Goal: Information Seeking & Learning: Learn about a topic

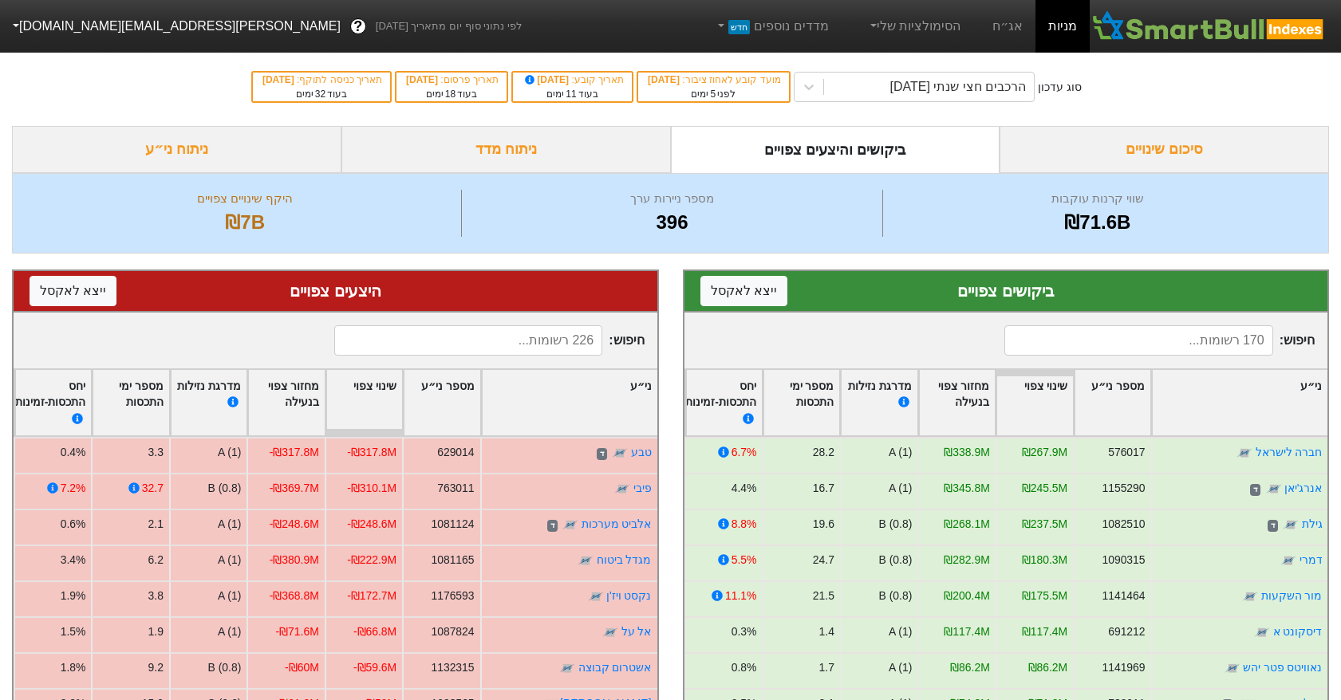
scroll to position [325, 0]
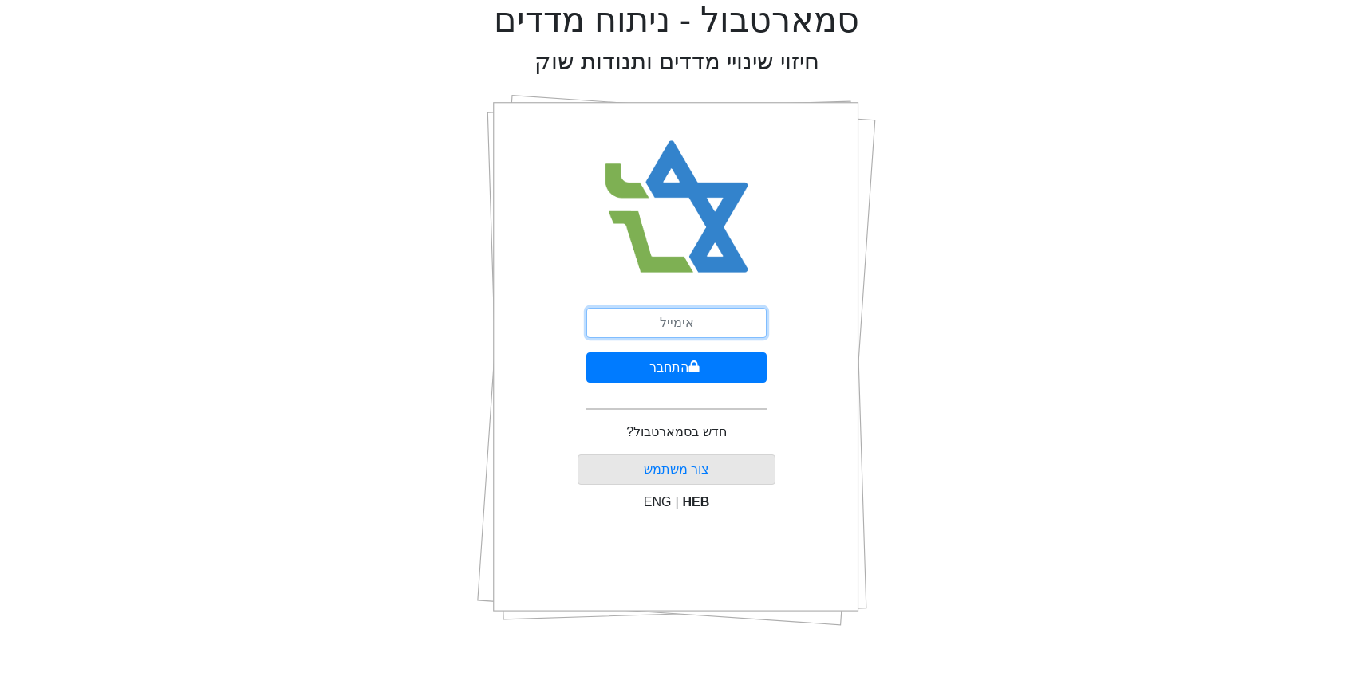
click at [671, 319] on input "email" at bounding box center [676, 323] width 180 height 30
type input "[PERSON_NAME][EMAIL_ADDRESS][DOMAIN_NAME]"
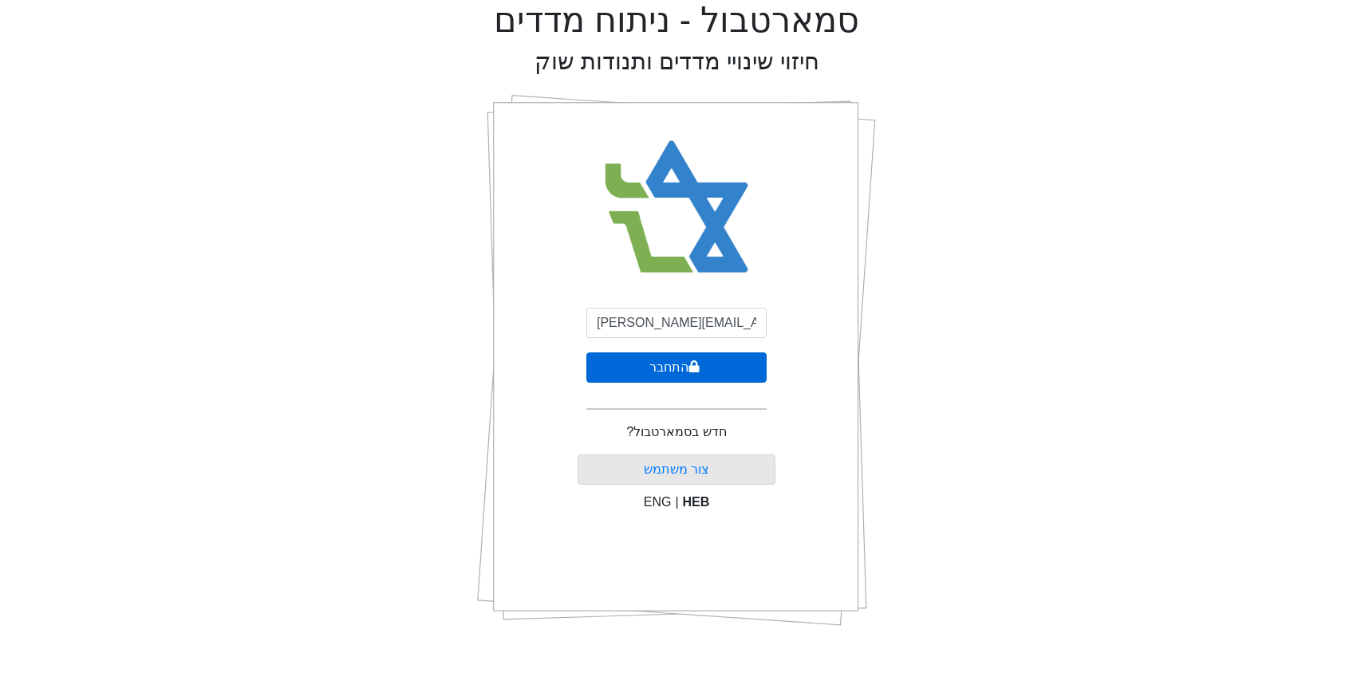
click at [677, 371] on button "התחבר" at bounding box center [676, 367] width 180 height 30
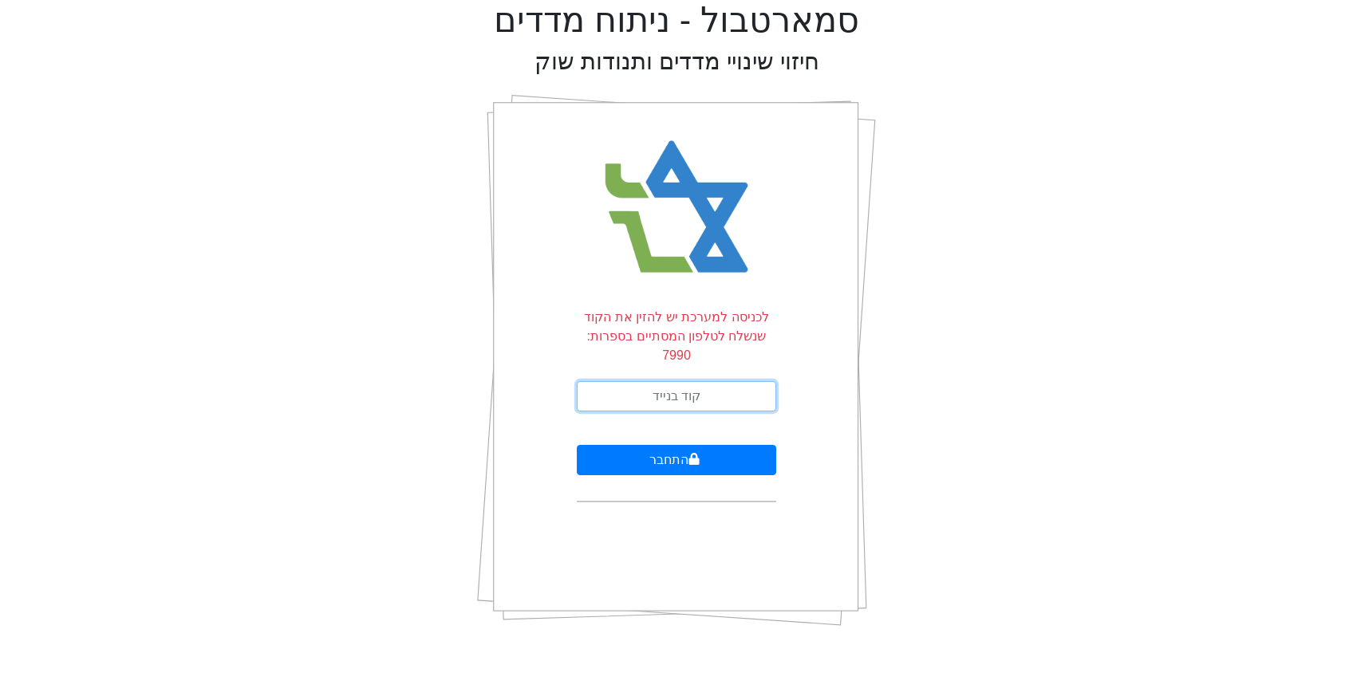
click at [675, 381] on input "text" at bounding box center [676, 396] width 199 height 30
type input "674956"
click at [577, 445] on button "התחבר" at bounding box center [676, 460] width 199 height 30
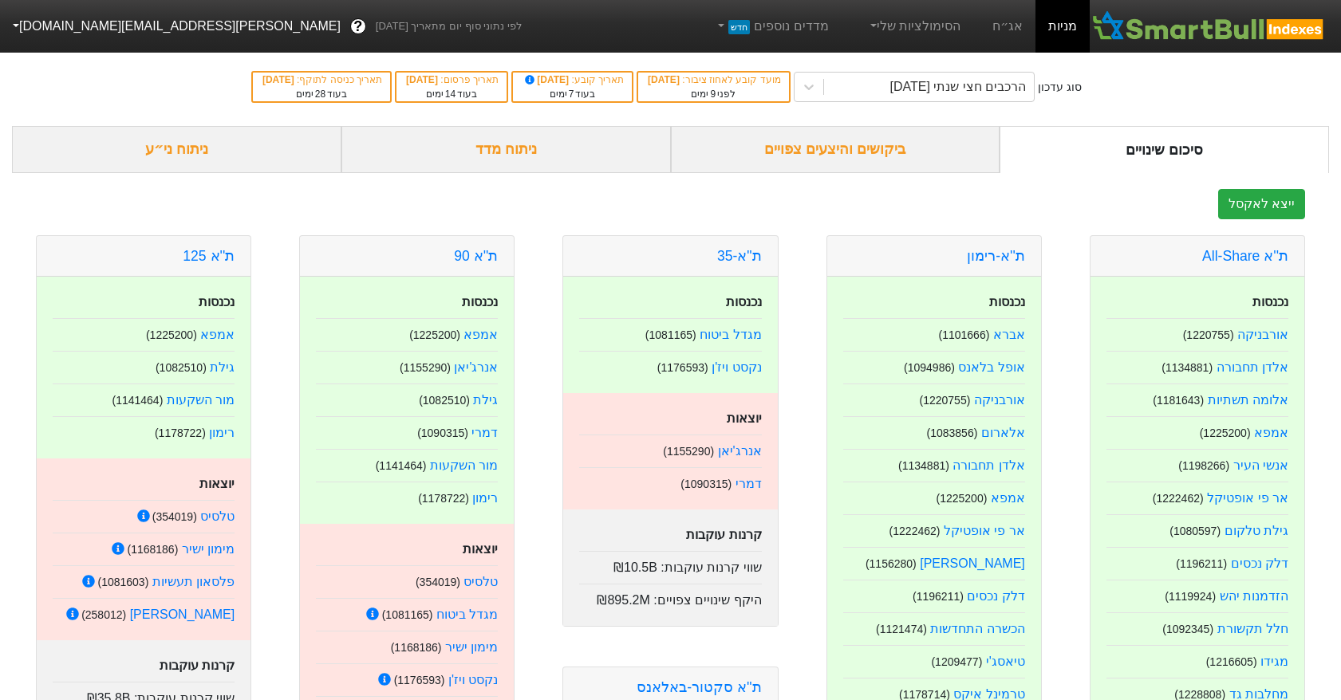
click at [844, 148] on div "ביקושים והיצעים צפויים" at bounding box center [835, 149] width 329 height 47
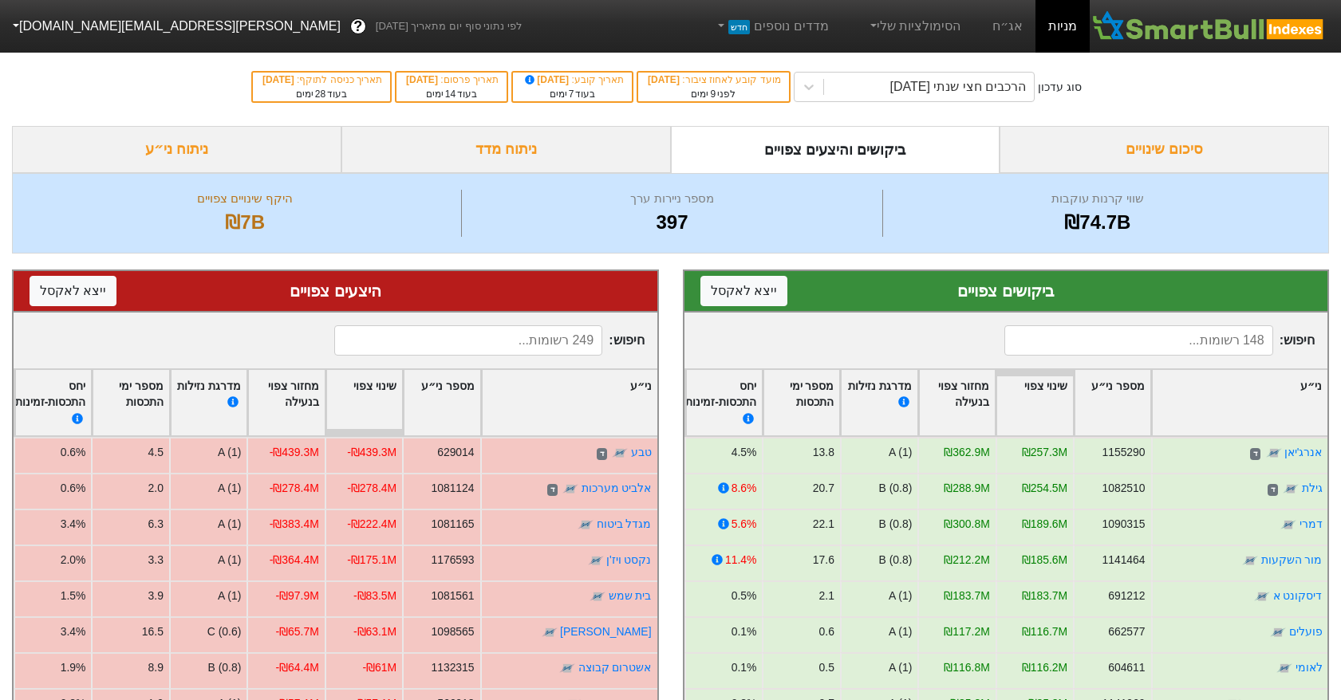
click at [460, 333] on input at bounding box center [468, 340] width 268 height 30
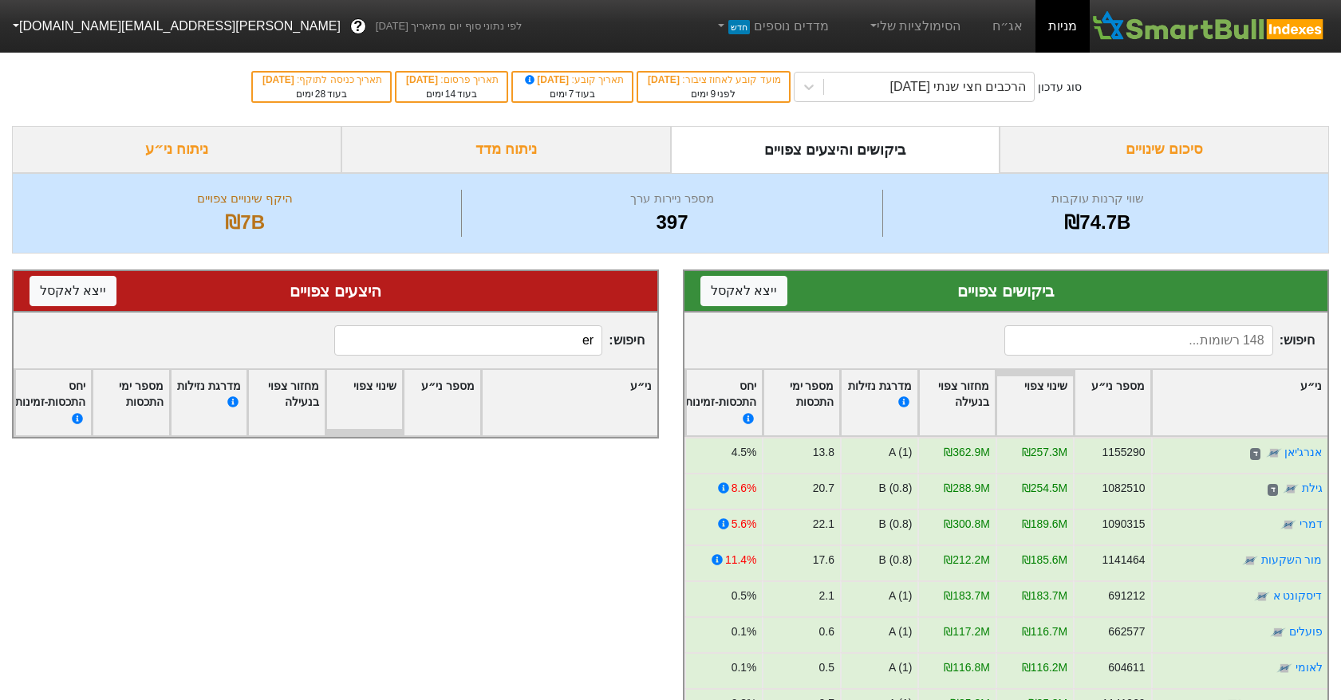
type input "e"
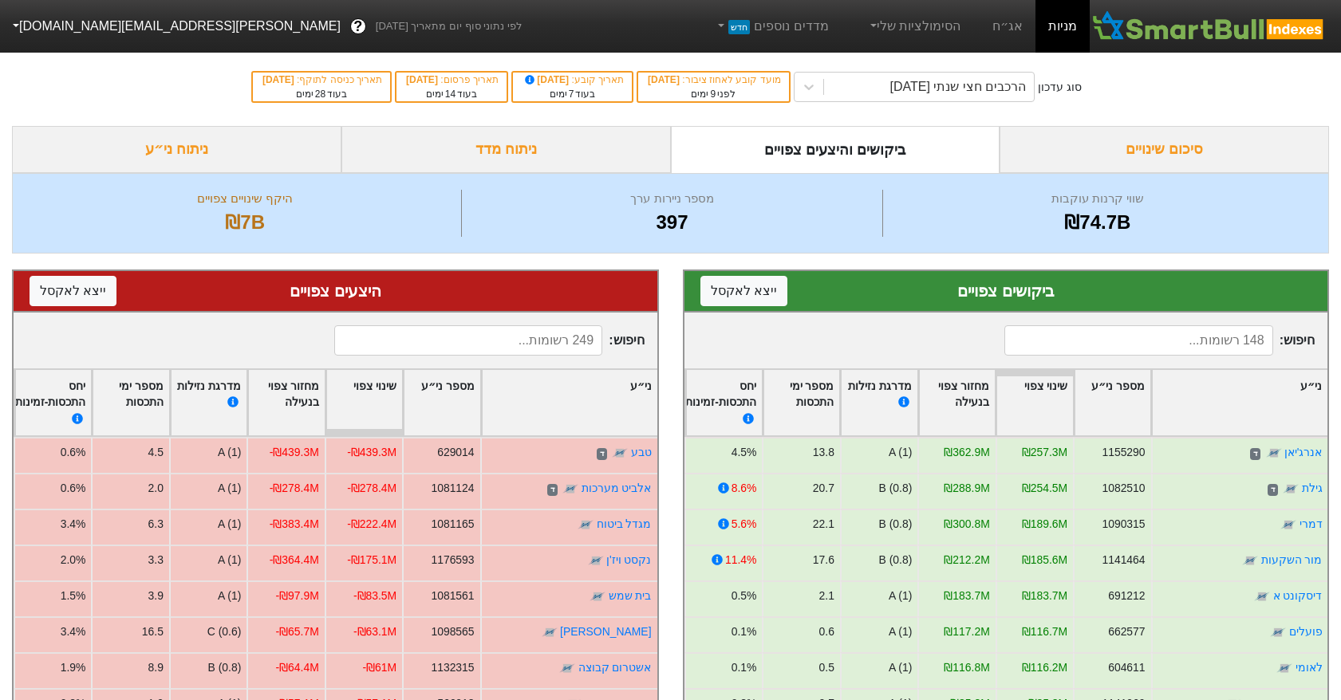
click at [538, 335] on input at bounding box center [468, 340] width 268 height 30
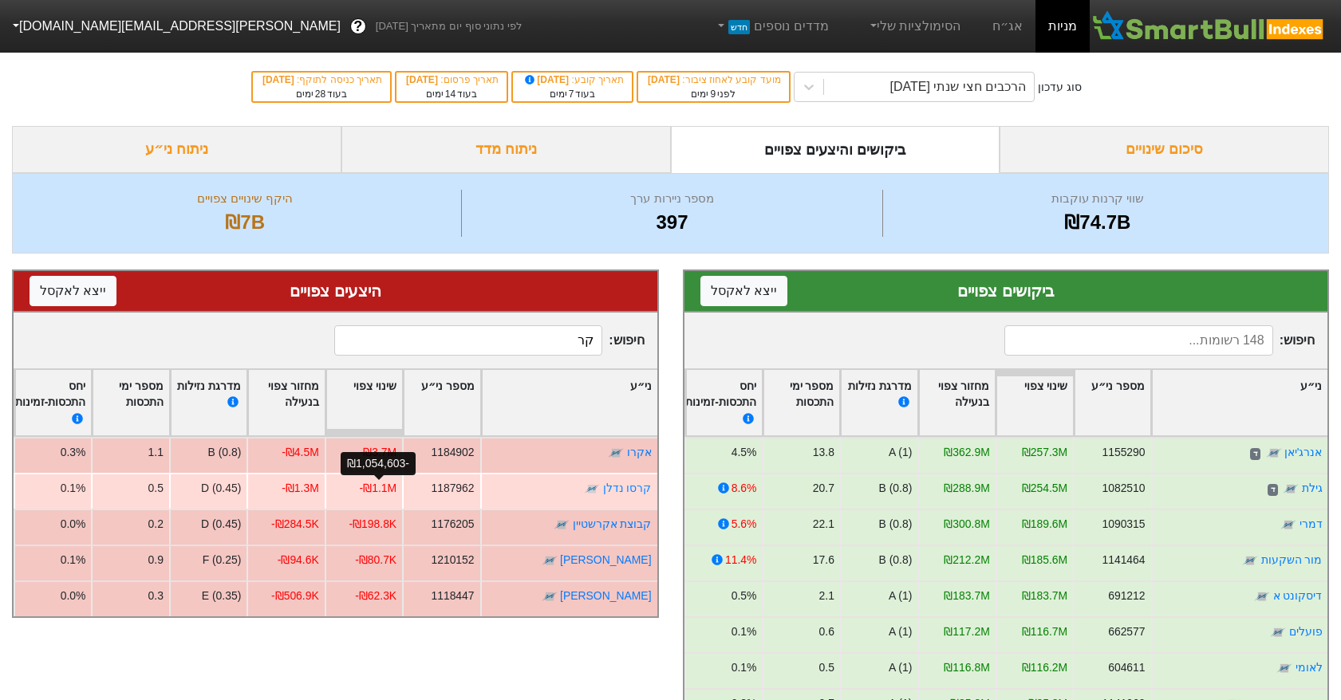
type input "ק"
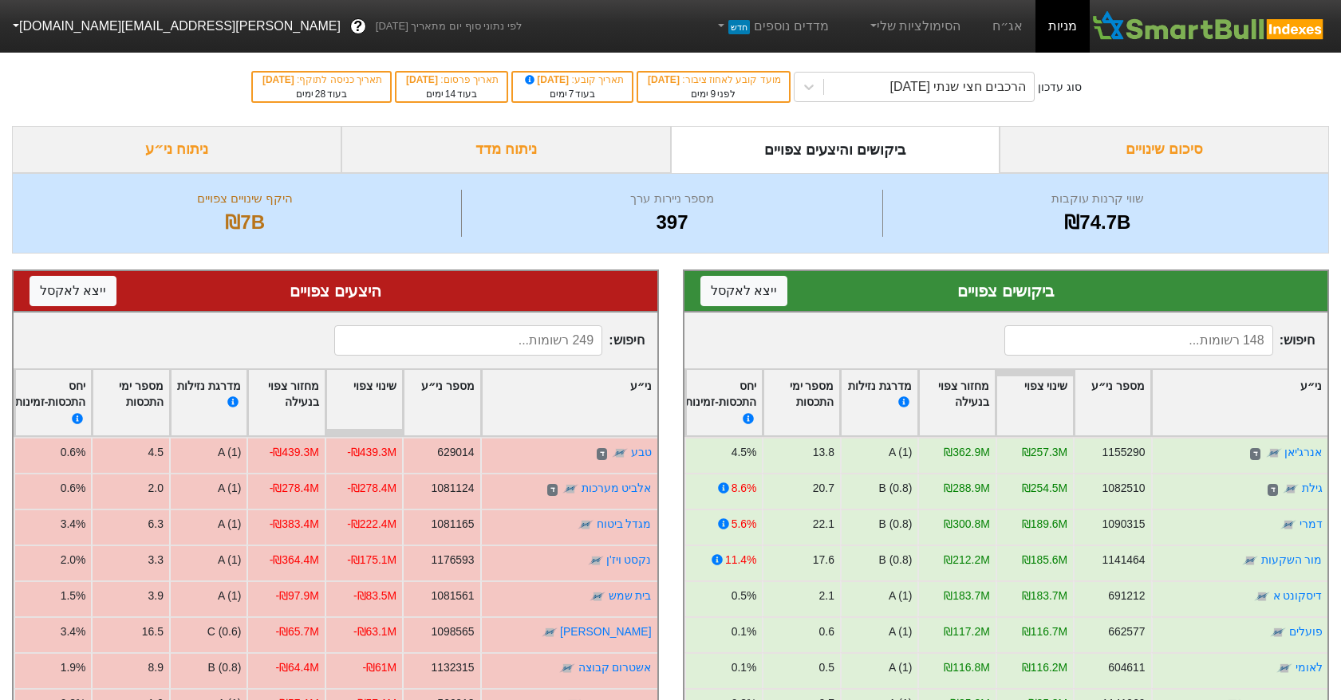
scroll to position [239, 0]
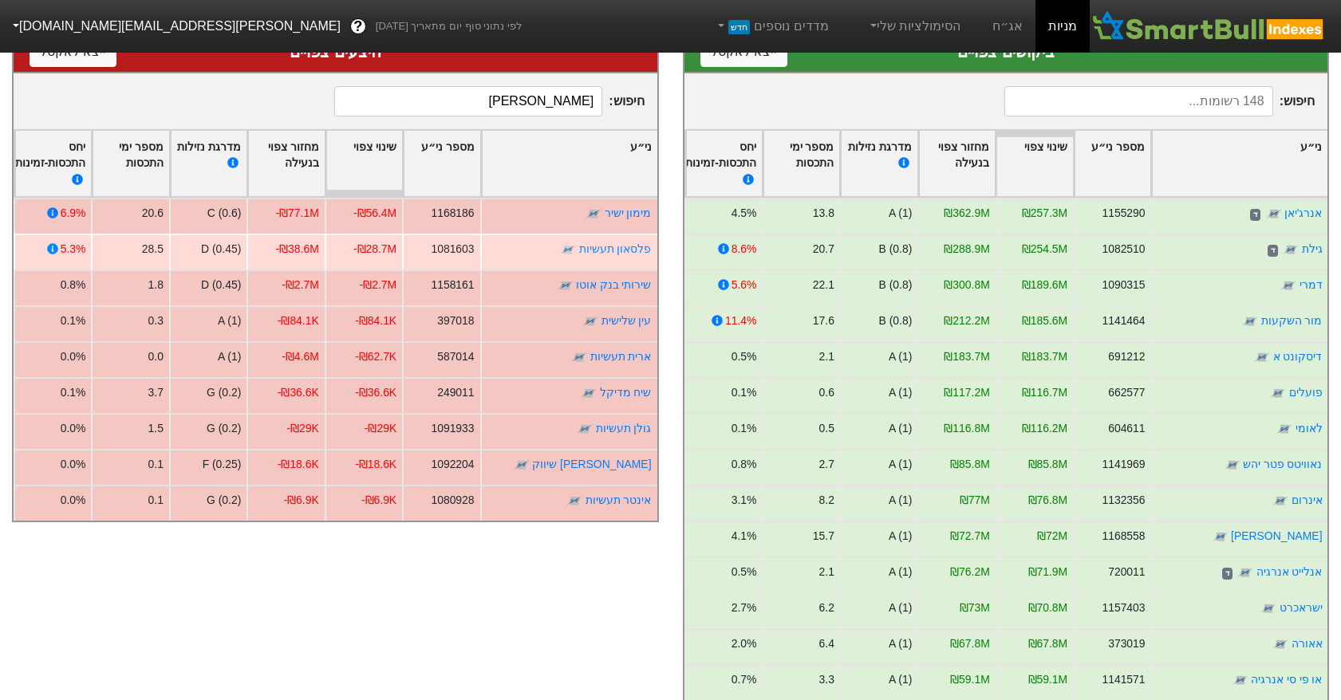
type input "ש"
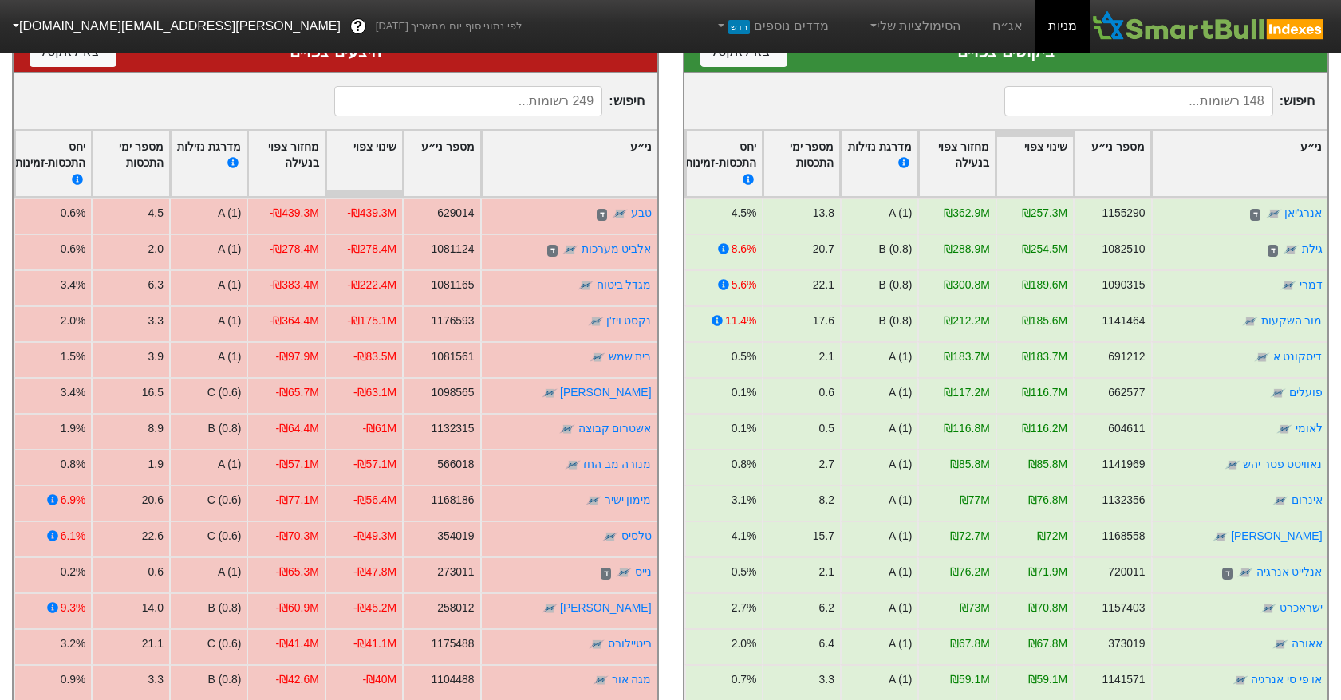
click at [1095, 101] on input at bounding box center [1138, 101] width 268 height 30
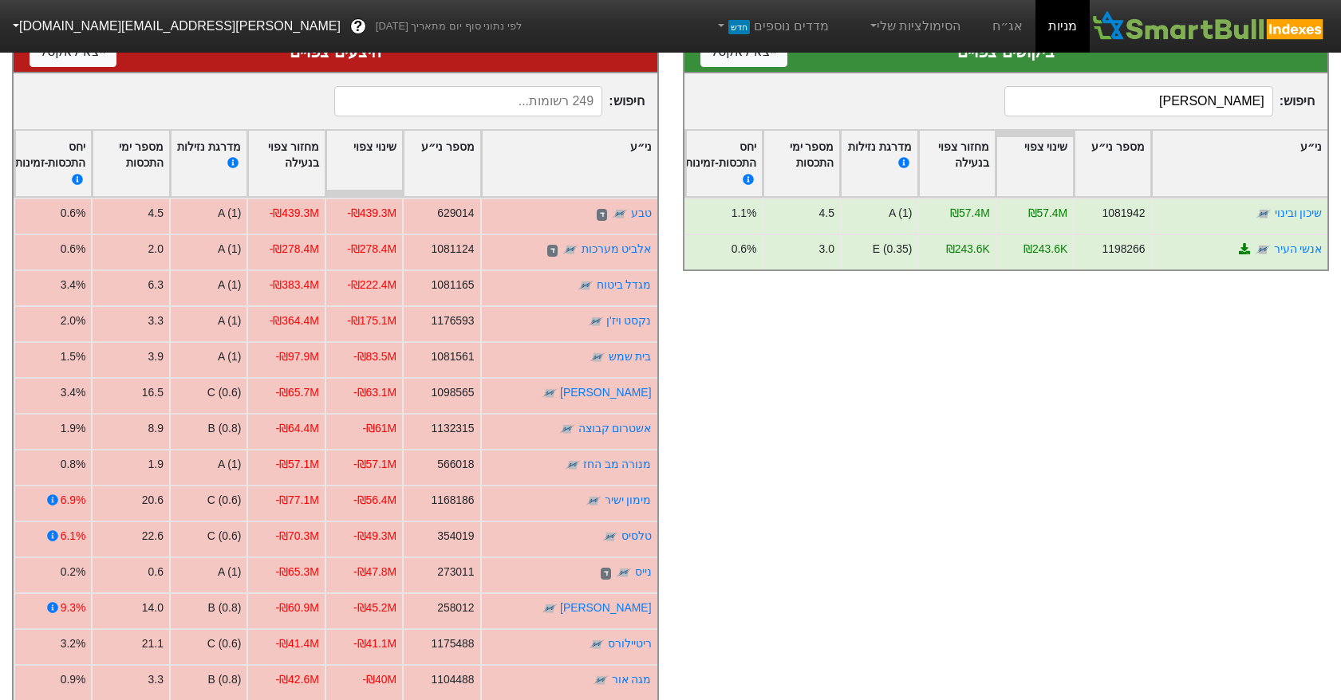
type input "ש"
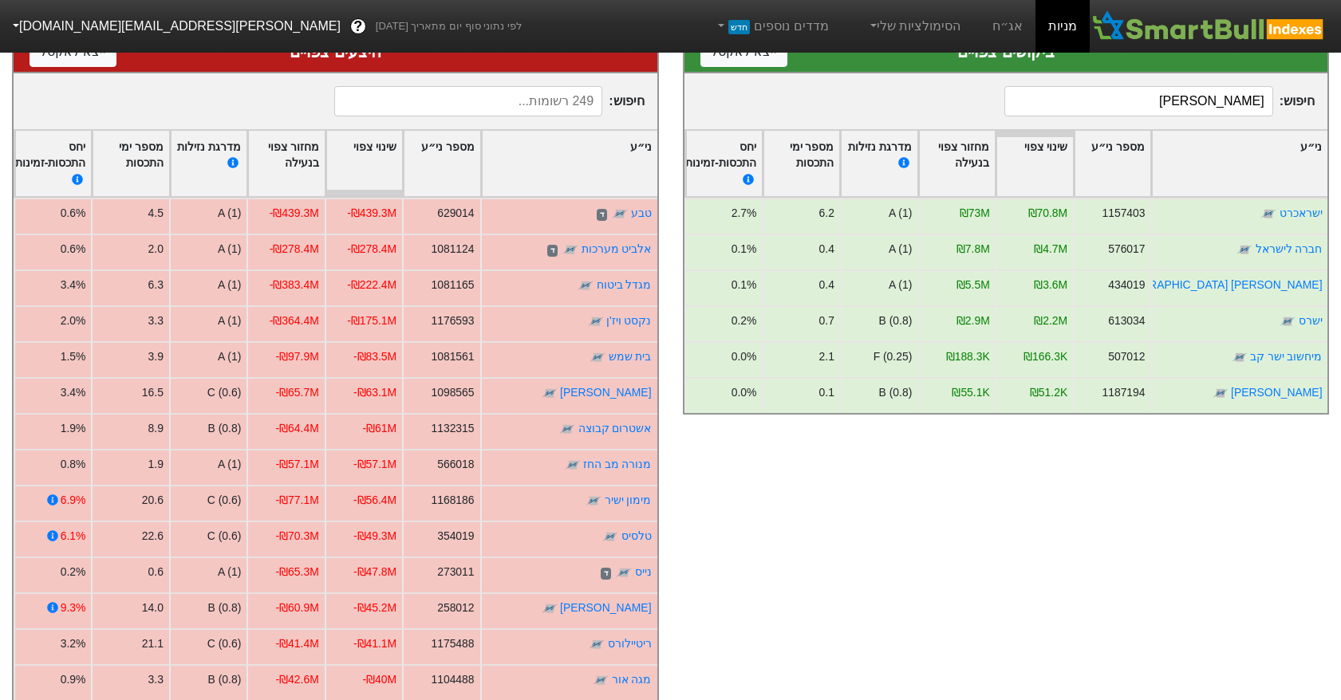
type input "י"
